Goal: Information Seeking & Learning: Check status

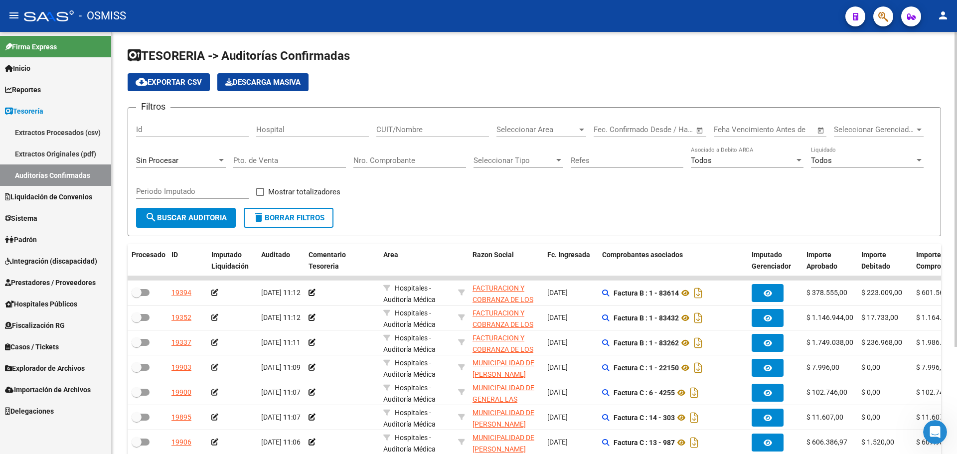
click at [203, 161] on div "Sin Procesar" at bounding box center [176, 160] width 81 height 9
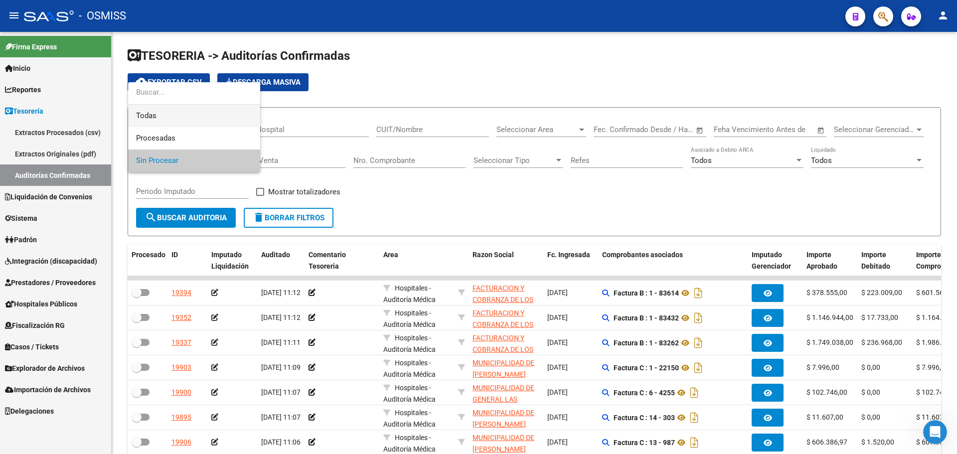
click at [190, 117] on span "Todas" at bounding box center [194, 116] width 116 height 22
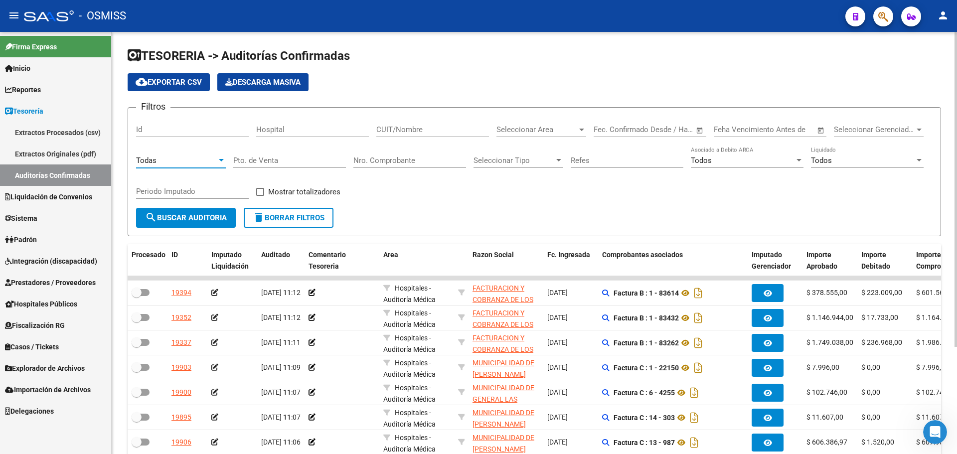
drag, startPoint x: 384, startPoint y: 171, endPoint x: 385, endPoint y: 162, distance: 8.5
click at [384, 166] on div "Nro. Comprobante" at bounding box center [409, 161] width 113 height 31
click at [390, 159] on input "Nro. Comprobante" at bounding box center [409, 160] width 113 height 9
type input "294"
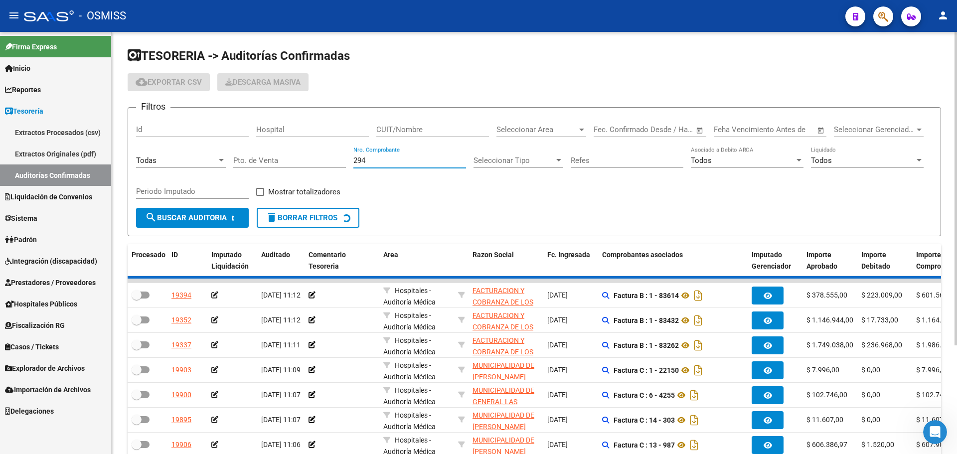
checkbox input "true"
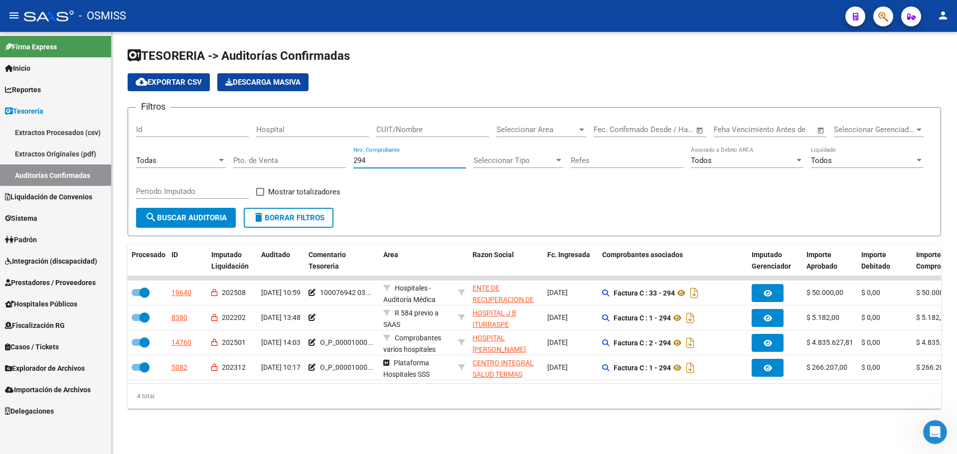
type input "294"
click at [424, 195] on div "Filtros Id Hospital CUIT/Nombre Seleccionar Area Seleccionar Area Fecha inicio …" at bounding box center [534, 162] width 796 height 92
click at [280, 225] on button "delete Borrar Filtros" at bounding box center [289, 218] width 90 height 20
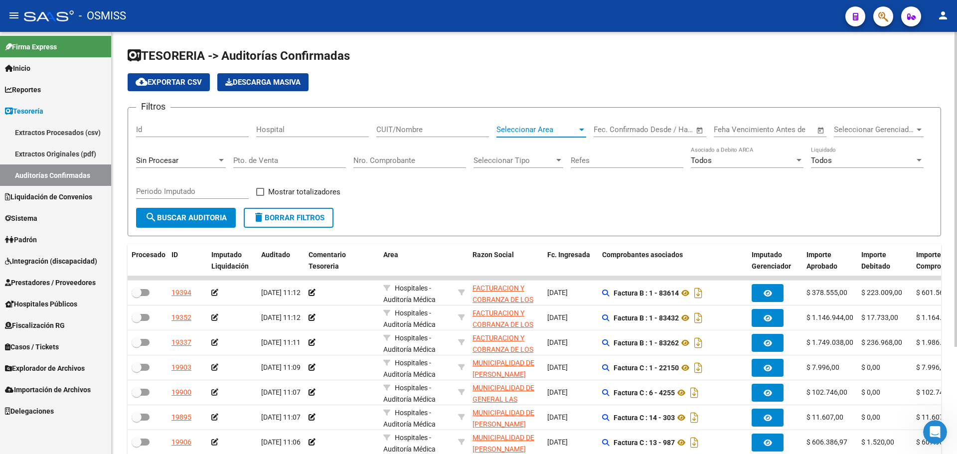
click at [536, 127] on span "Seleccionar Area" at bounding box center [536, 129] width 81 height 9
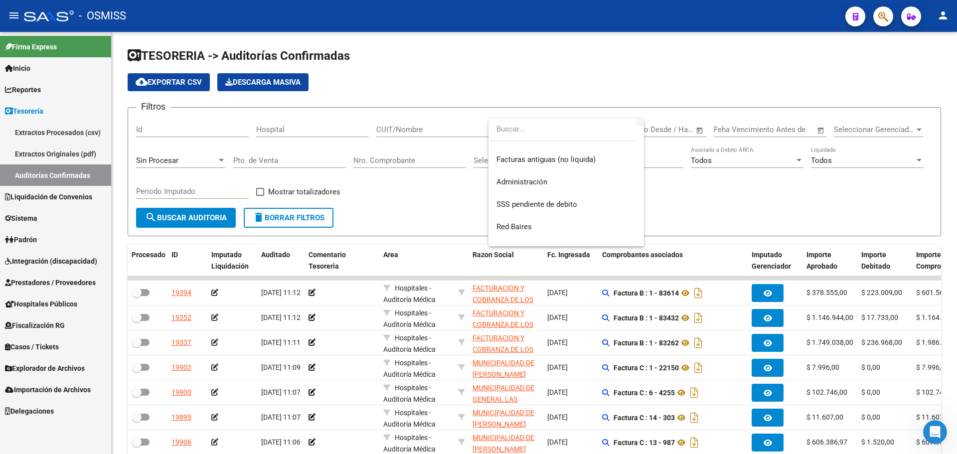
scroll to position [249, 0]
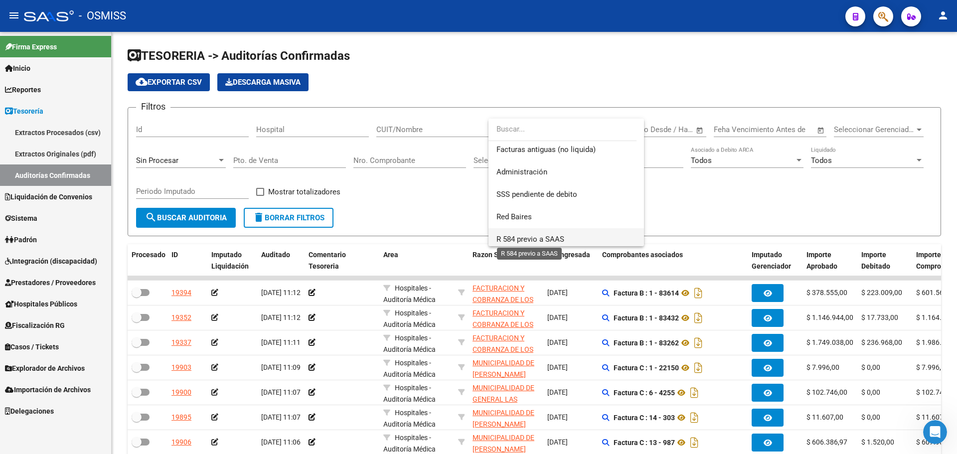
click at [551, 238] on span "R 584 previo a SAAS" at bounding box center [530, 239] width 68 height 9
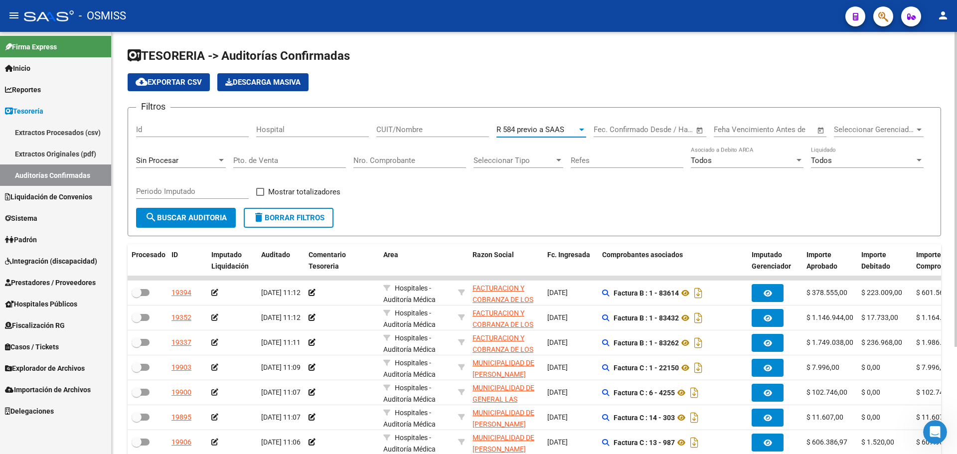
scroll to position [254, 0]
click at [197, 144] on div "Id" at bounding box center [192, 131] width 113 height 31
click at [195, 157] on div "Sin Procesar" at bounding box center [176, 160] width 81 height 9
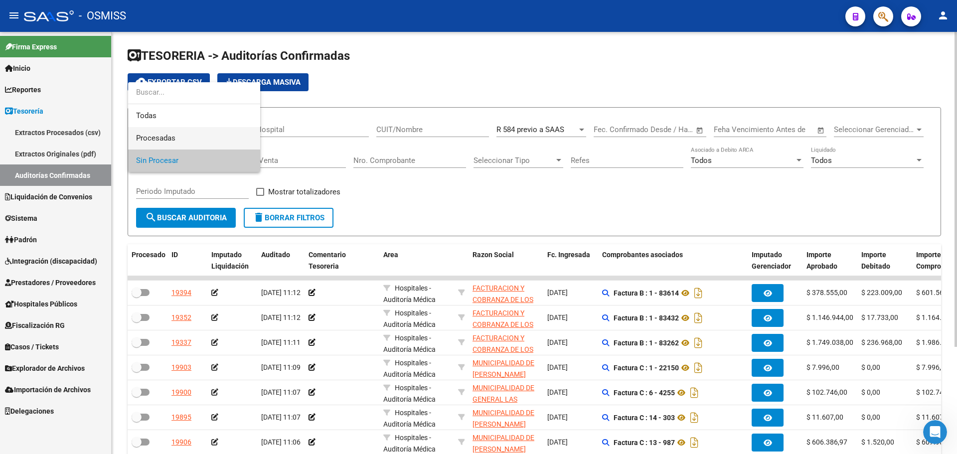
drag, startPoint x: 188, startPoint y: 139, endPoint x: 178, endPoint y: 168, distance: 31.5
click at [188, 138] on span "Procesadas" at bounding box center [194, 138] width 116 height 22
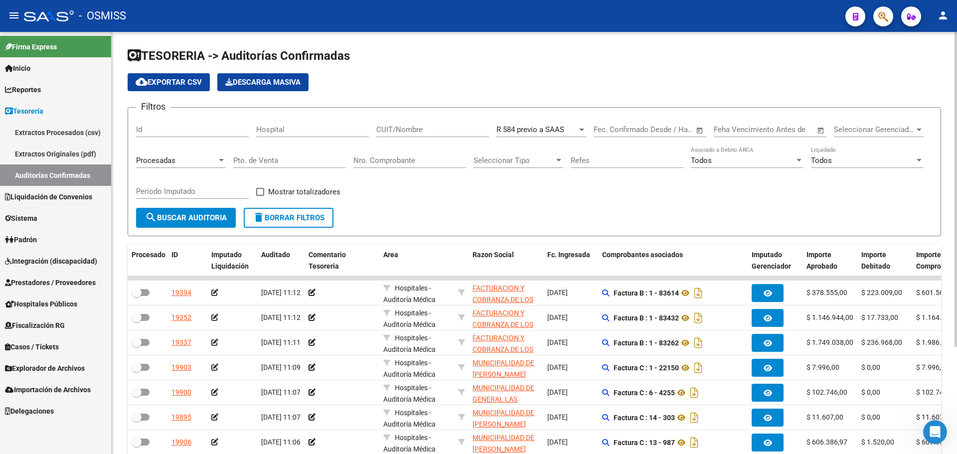
click at [179, 207] on div "Periodo Imputado" at bounding box center [192, 192] width 113 height 31
click at [179, 211] on button "search Buscar Auditoria" at bounding box center [186, 218] width 100 height 20
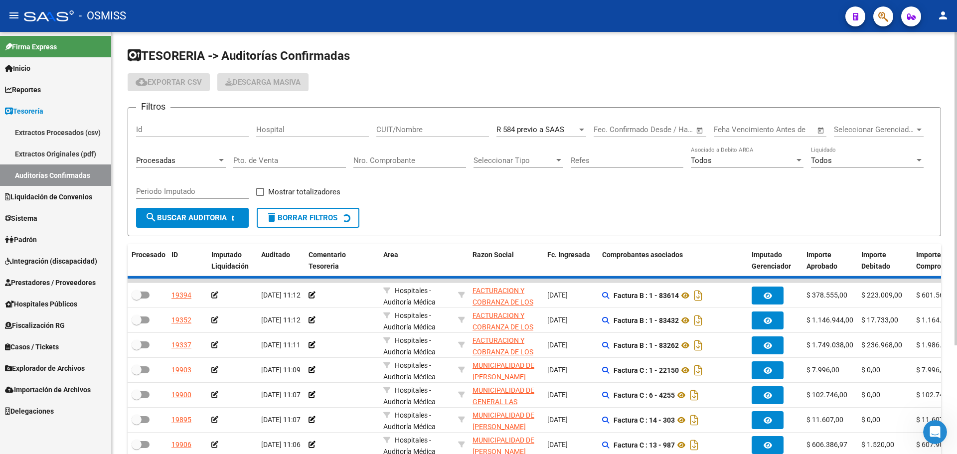
checkbox input "true"
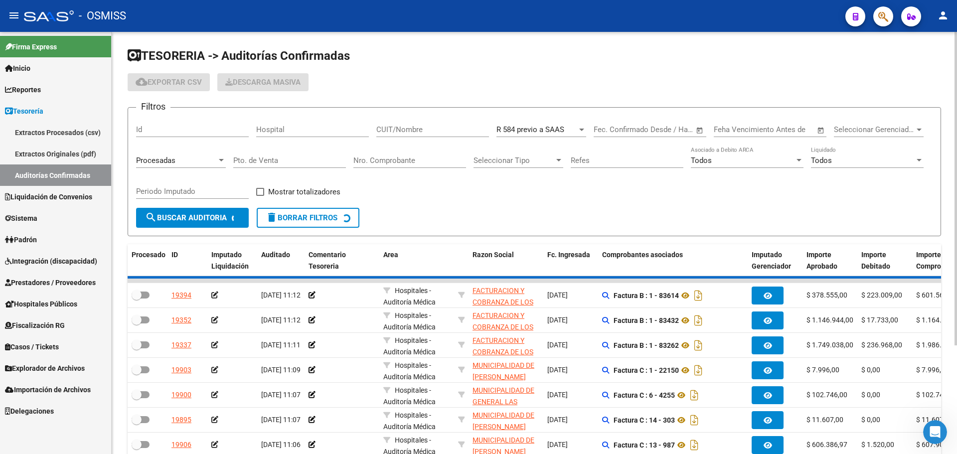
checkbox input "true"
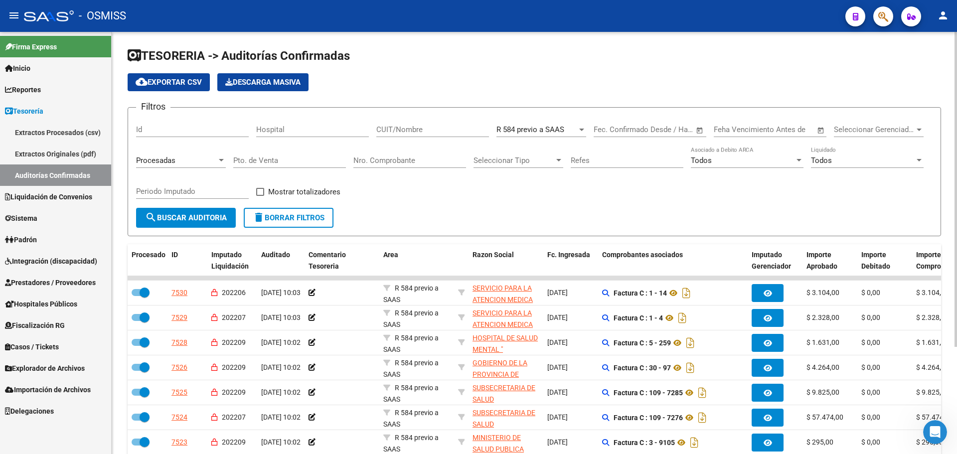
click at [193, 187] on input "Periodo Imputado" at bounding box center [192, 191] width 113 height 9
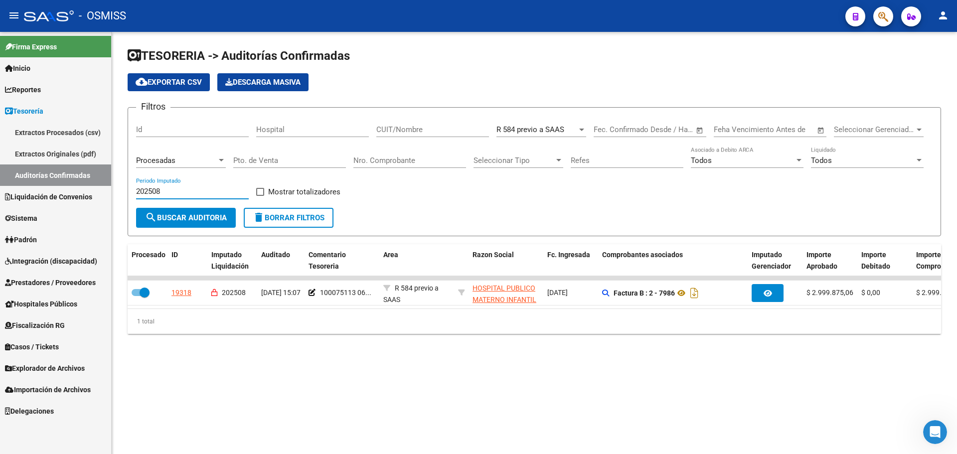
type input "202508"
click at [445, 237] on div "TESORERIA -> Auditorías Confirmadas cloud_download Exportar CSV Descarga Masiva…" at bounding box center [534, 191] width 813 height 286
